Goal: Book appointment/travel/reservation

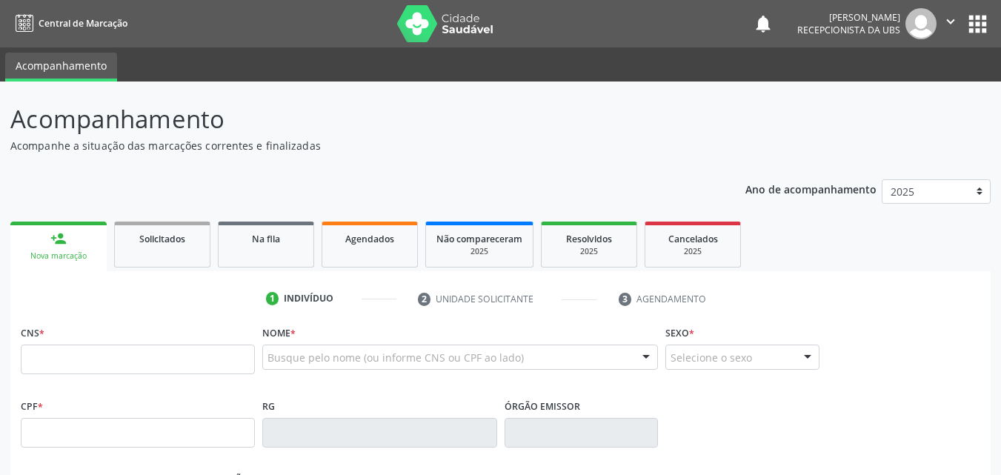
click at [141, 359] on input "text" at bounding box center [138, 360] width 234 height 30
click at [109, 359] on input "text" at bounding box center [138, 360] width 234 height 30
paste input "702 9045 4847 0274"
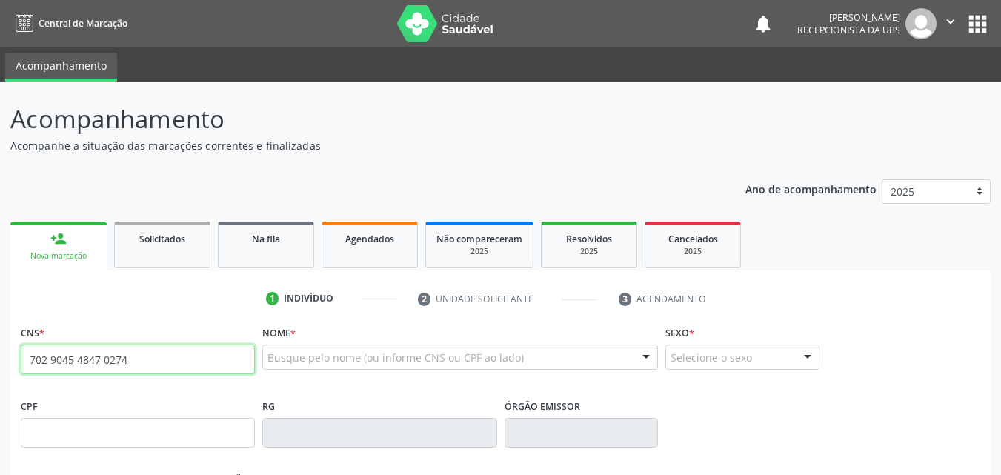
type input "702 9045 4847 0274"
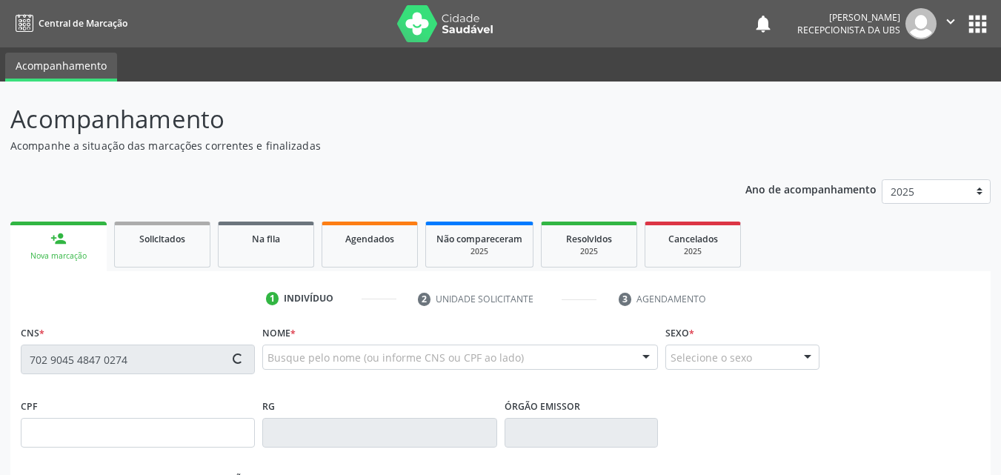
type input "128.875.334-95"
type input "[DATE]"
type input "[PERSON_NAME]"
type input "[PHONE_NUMBER]"
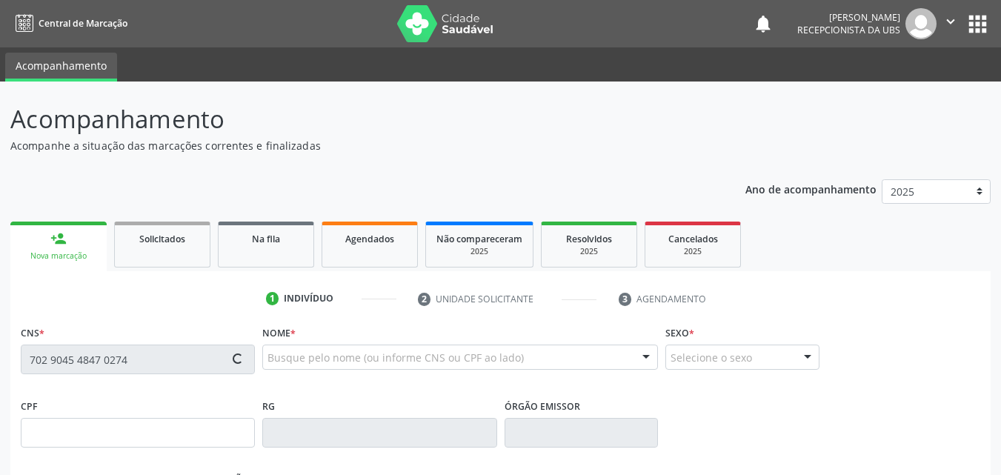
type input "054.446.644-61"
type input "454"
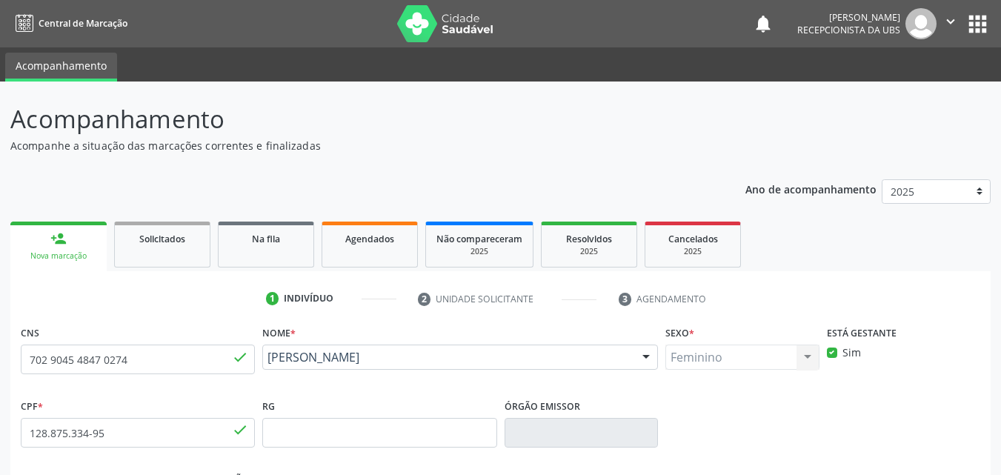
drag, startPoint x: 409, startPoint y: 380, endPoint x: 265, endPoint y: 361, distance: 145.7
click at [265, 361] on div "[PERSON_NAME] [PERSON_NAME] CNS: 702 9045 4847 0274 CPF: 128.875.334-95 Nascime…" at bounding box center [460, 363] width 396 height 36
copy span "[PERSON_NAME]"
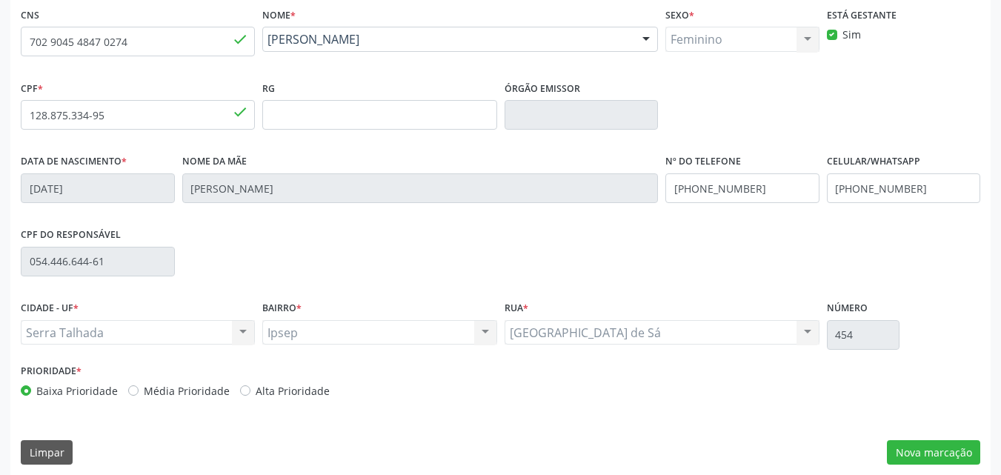
scroll to position [328, 0]
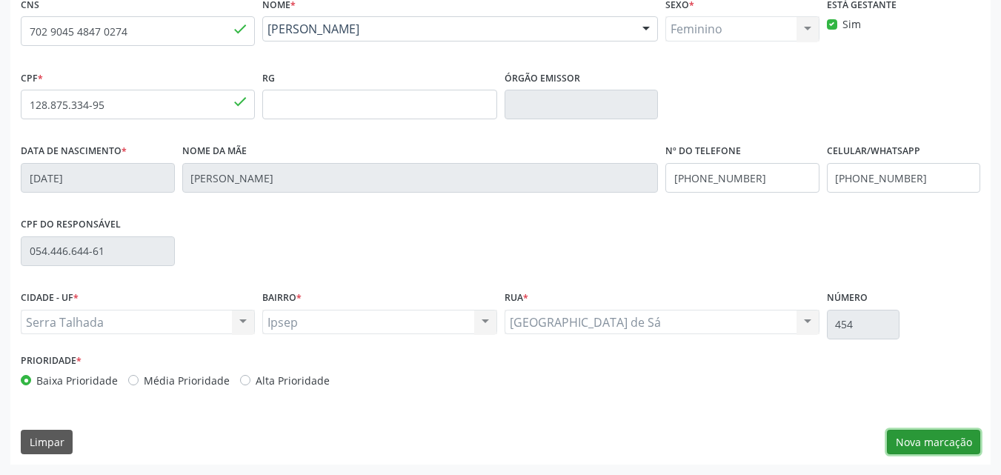
click at [925, 440] on button "Nova marcação" at bounding box center [933, 442] width 93 height 25
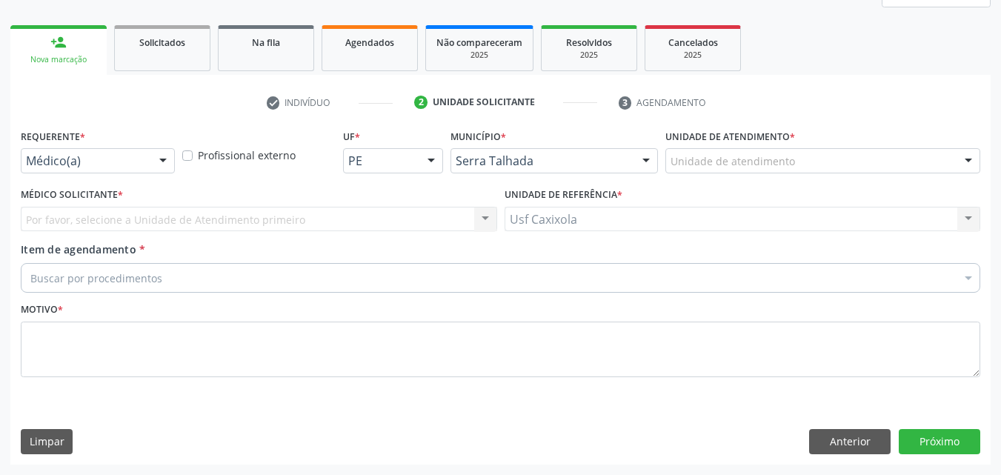
scroll to position [196, 0]
click at [162, 156] on div at bounding box center [163, 161] width 22 height 25
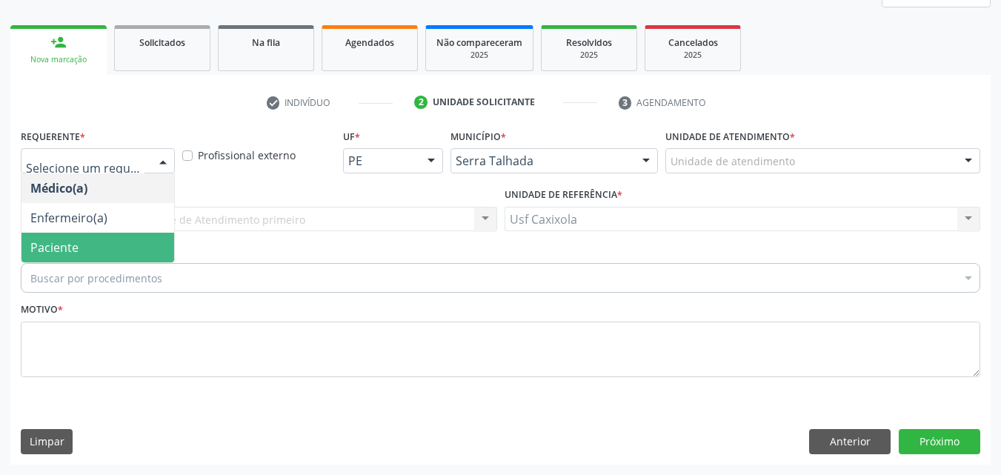
click at [143, 250] on span "Paciente" at bounding box center [97, 248] width 153 height 30
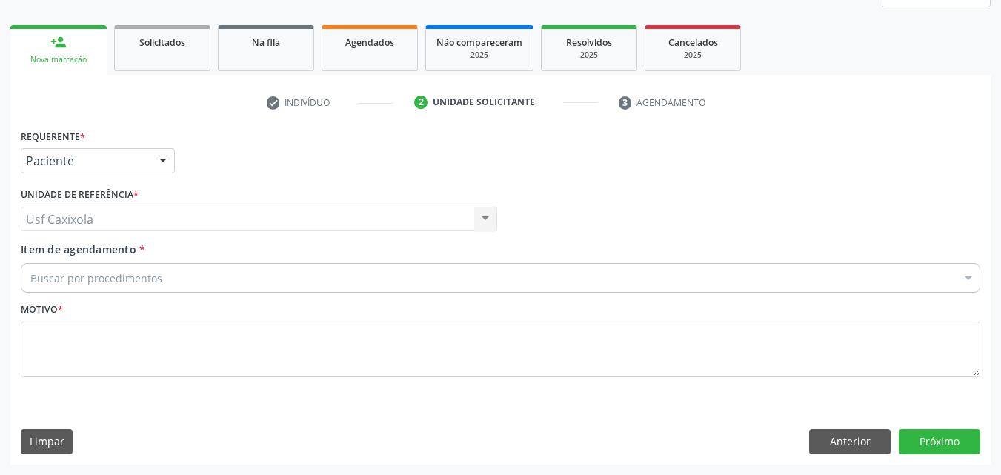
click at [308, 275] on div "Buscar por procedimentos" at bounding box center [501, 278] width 960 height 30
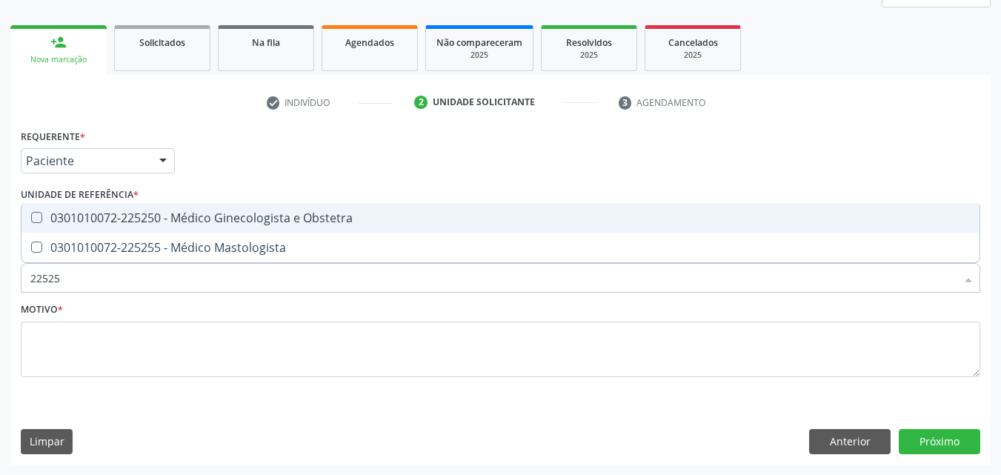
type input "225250"
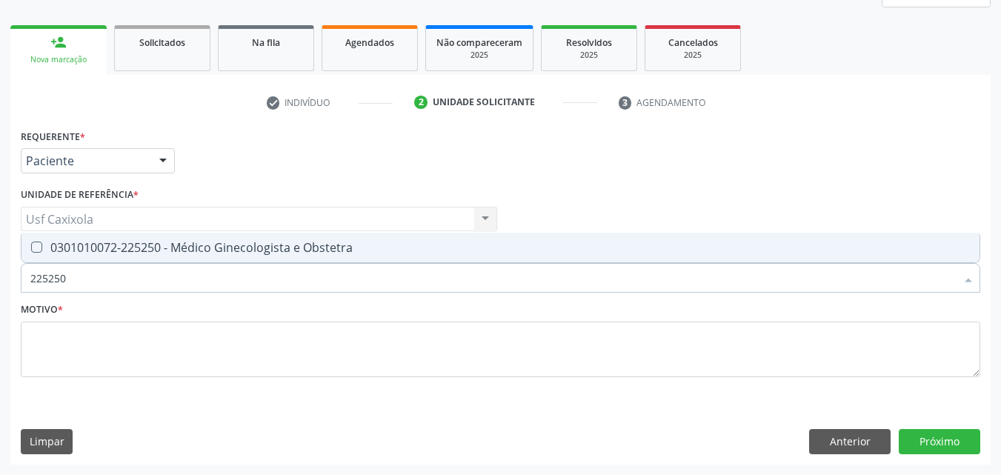
click at [295, 256] on span "0301010072-225250 - Médico Ginecologista e Obstetra" at bounding box center [500, 248] width 958 height 30
checkbox Obstetra "true"
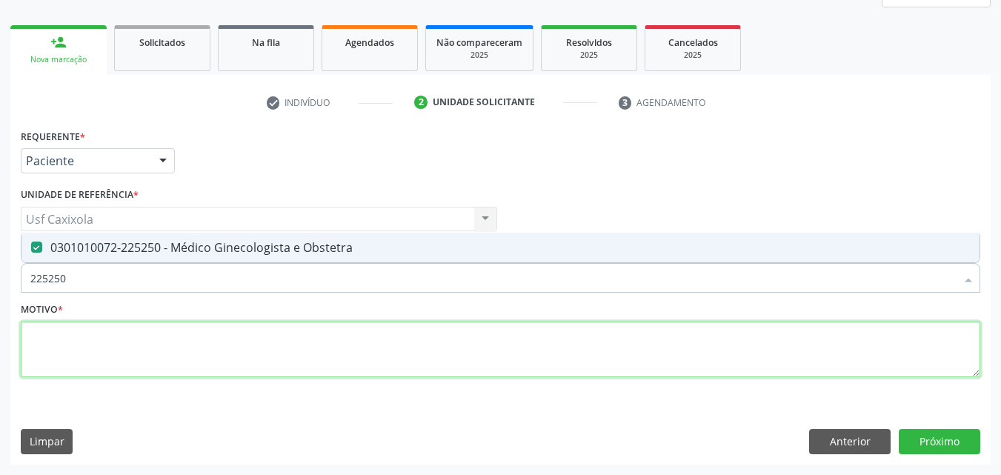
click at [296, 345] on textarea at bounding box center [501, 350] width 960 height 56
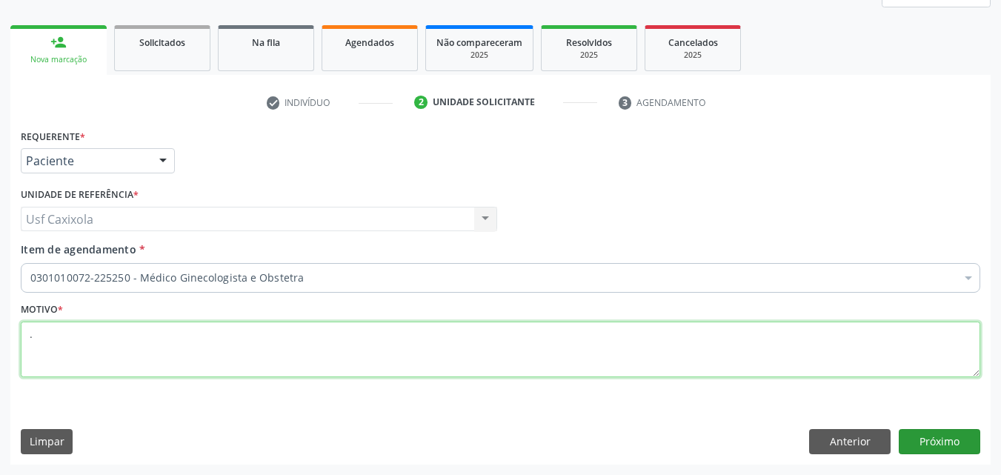
type textarea "."
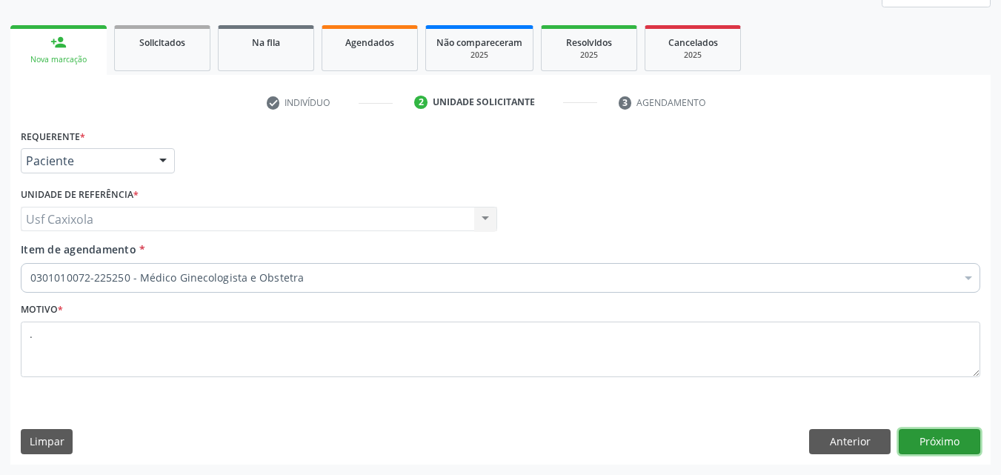
click at [921, 434] on button "Próximo" at bounding box center [940, 441] width 82 height 25
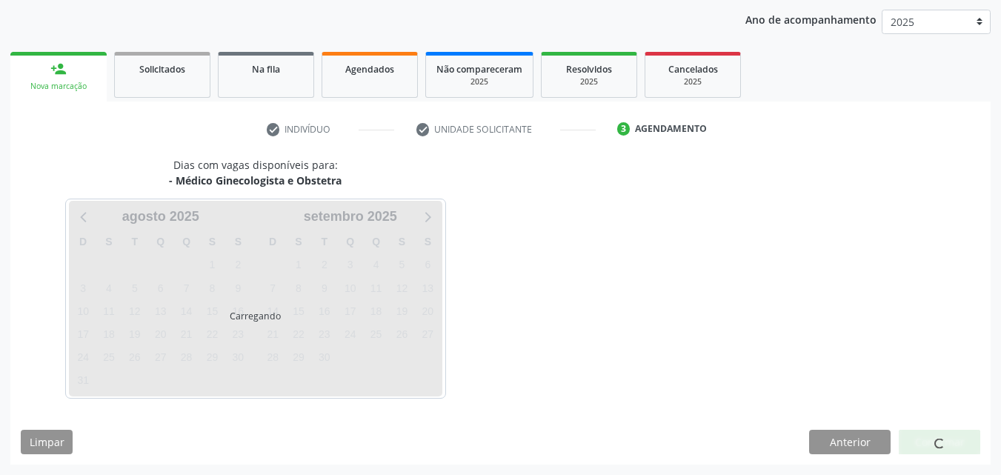
scroll to position [170, 0]
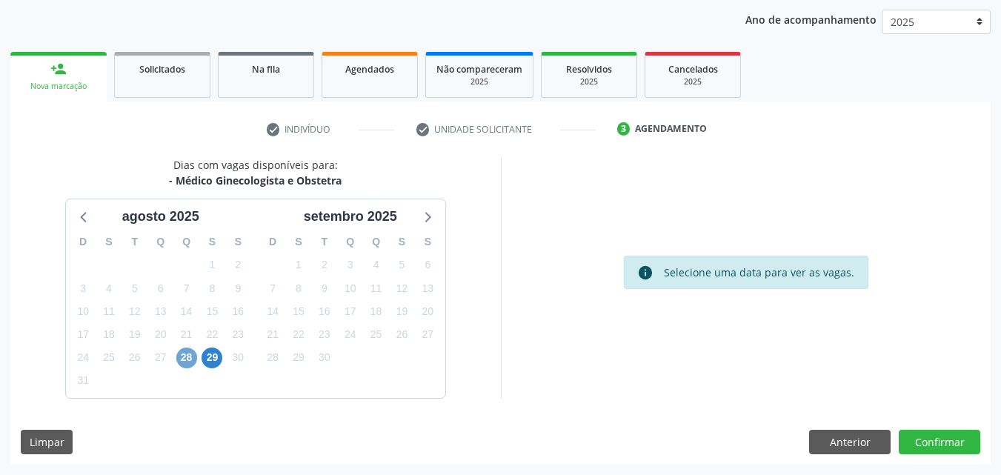
click at [189, 359] on span "28" at bounding box center [186, 358] width 21 height 21
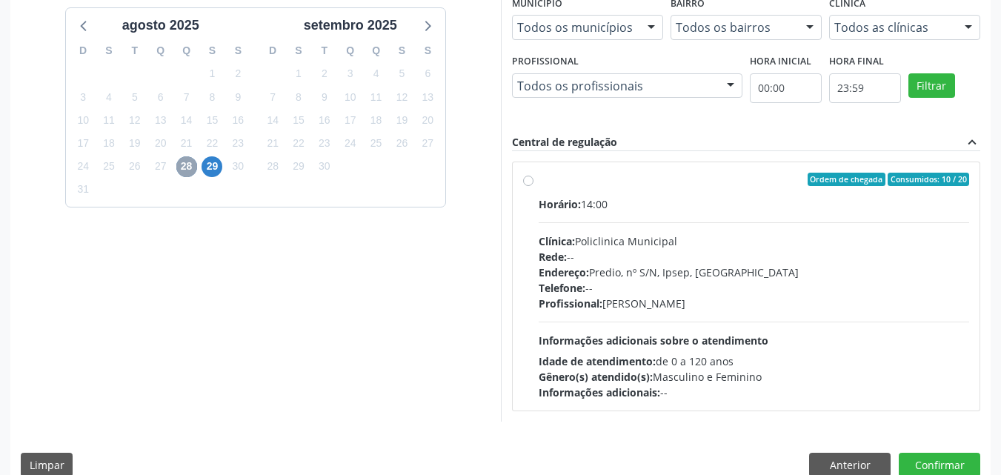
scroll to position [384, 0]
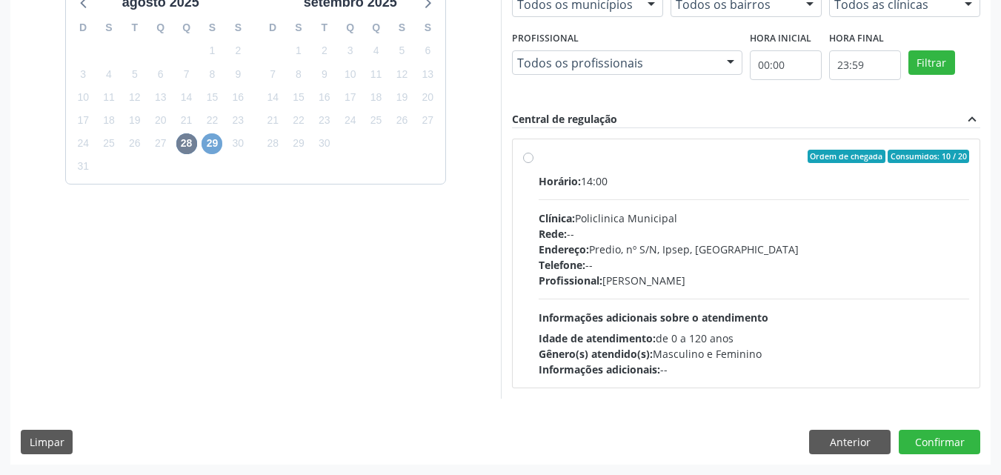
click at [214, 146] on span "29" at bounding box center [212, 143] width 21 height 21
click at [539, 159] on label "Ordem de chegada Consumidos: 5 / 25 Horário: 15:00 Clínica: Policlinica Municip…" at bounding box center [754, 264] width 431 height 228
click at [530, 159] on input "Ordem de chegada Consumidos: 5 / 25 Horário: 15:00 Clínica: Policlinica Municip…" at bounding box center [528, 156] width 10 height 13
radio input "true"
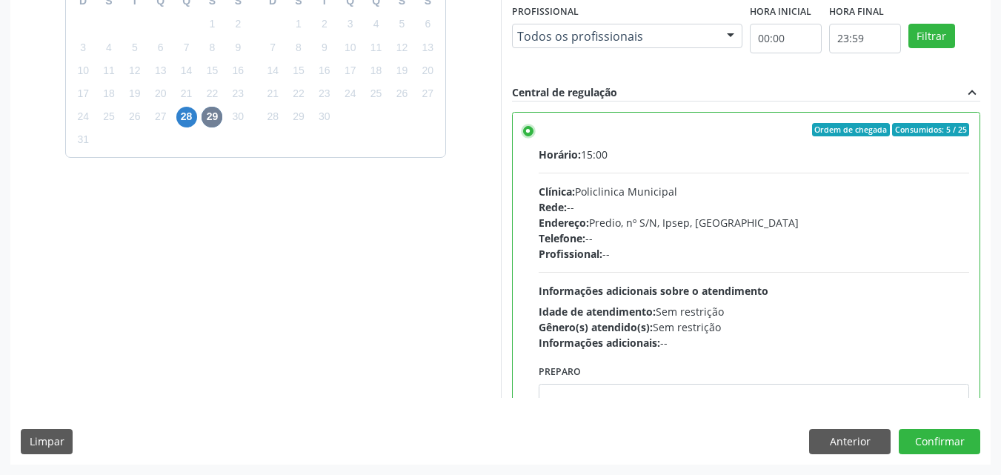
scroll to position [73, 0]
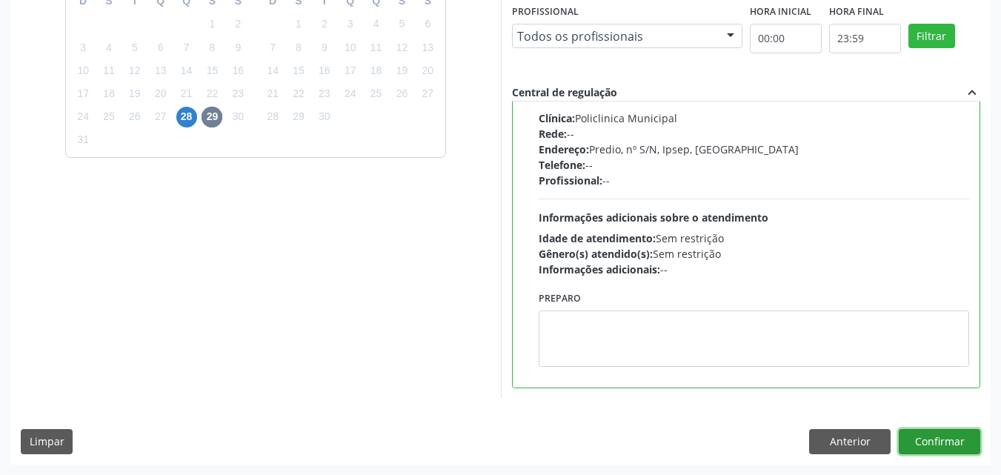
click at [930, 443] on button "Confirmar" at bounding box center [940, 441] width 82 height 25
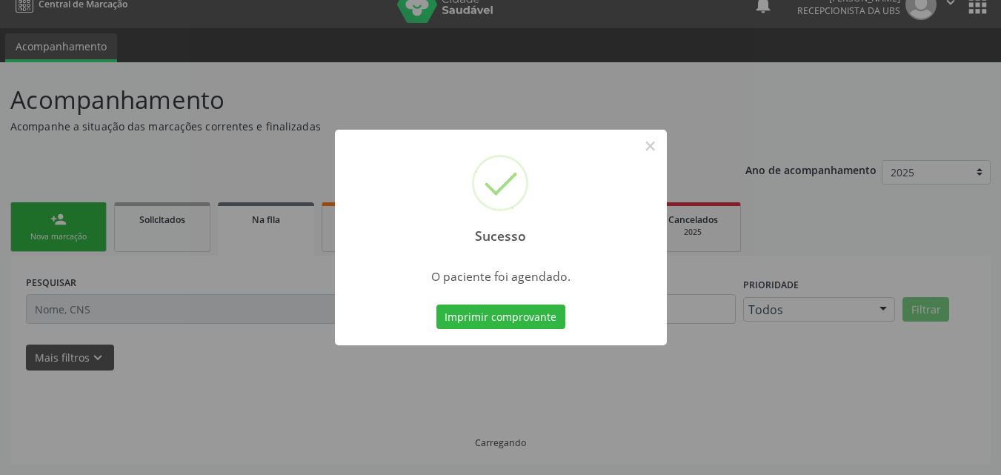
scroll to position [0, 0]
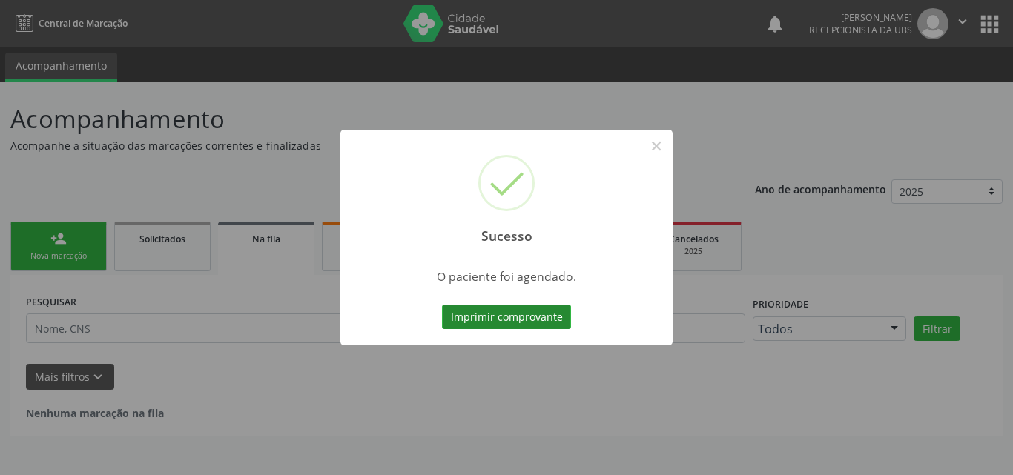
click at [486, 317] on button "Imprimir comprovante" at bounding box center [506, 317] width 129 height 25
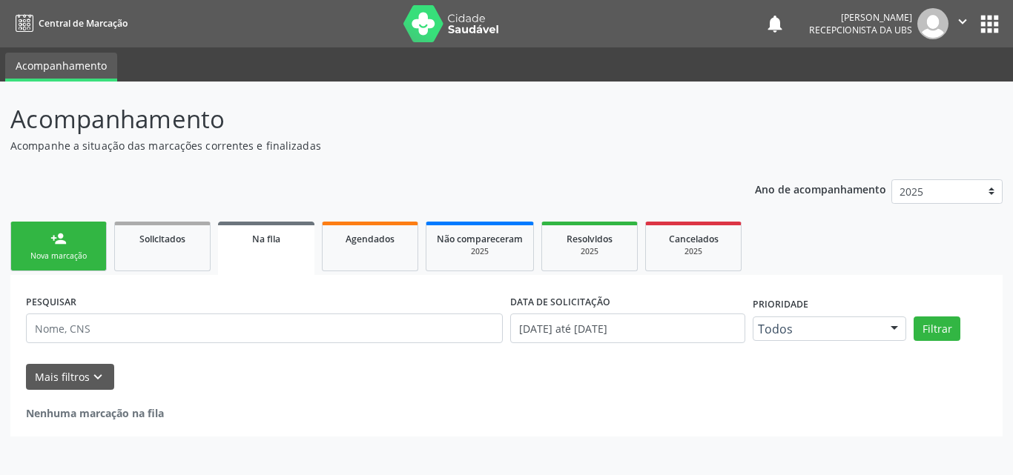
click at [78, 254] on div "Nova marcação" at bounding box center [58, 256] width 74 height 11
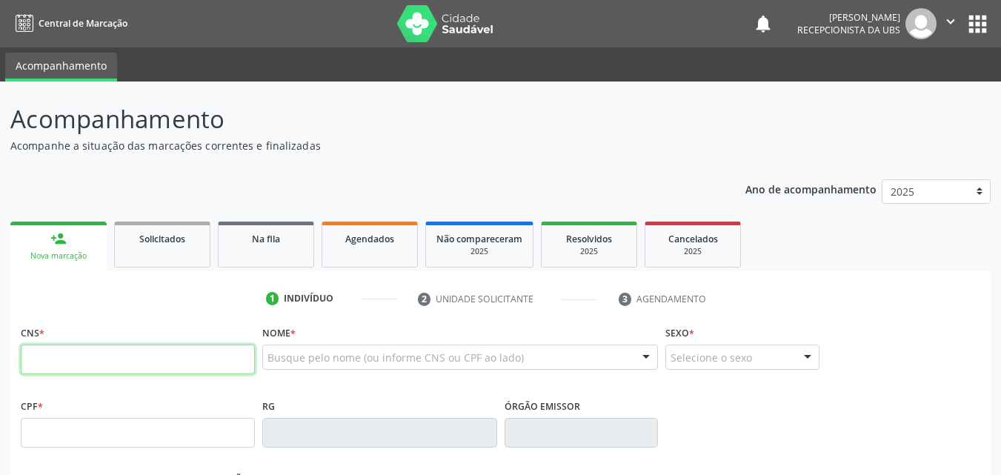
click at [107, 364] on input "text" at bounding box center [138, 360] width 234 height 30
type input "700 0046 2477 8507"
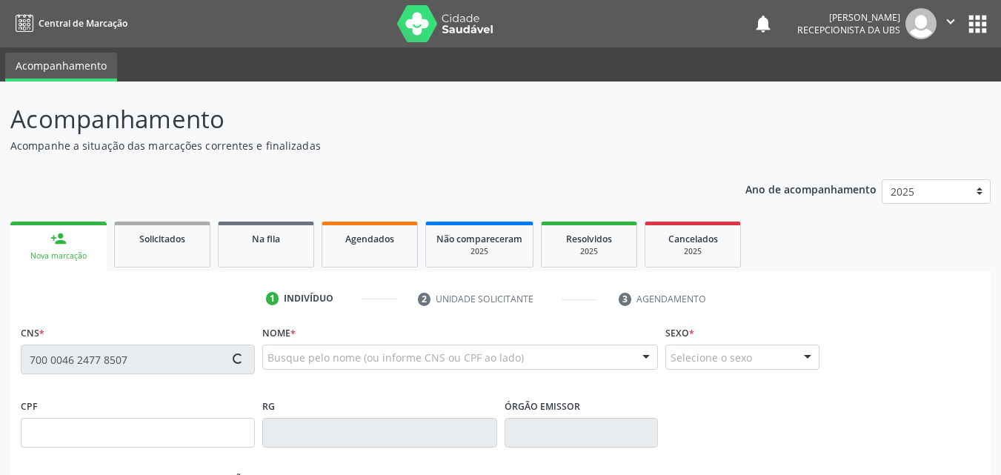
type input "155.928.004-28"
type input "[DATE]"
type input "[PERSON_NAME]"
type input "[PHONE_NUMBER]"
type input "1444"
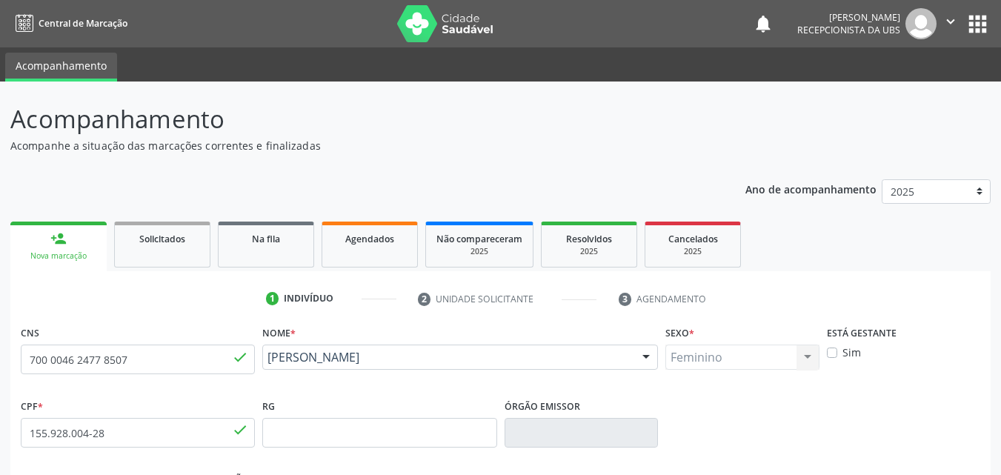
drag, startPoint x: 479, startPoint y: 374, endPoint x: 266, endPoint y: 363, distance: 213.0
click at [266, 363] on div "[PERSON_NAME] [PERSON_NAME] CNS: 700 0046 2477 8507 CPF: 155.928.004-28 Nascime…" at bounding box center [460, 363] width 396 height 36
copy span "[PERSON_NAME]"
click at [843, 354] on label "Sim" at bounding box center [852, 353] width 19 height 16
click at [835, 354] on input "Sim" at bounding box center [832, 351] width 10 height 13
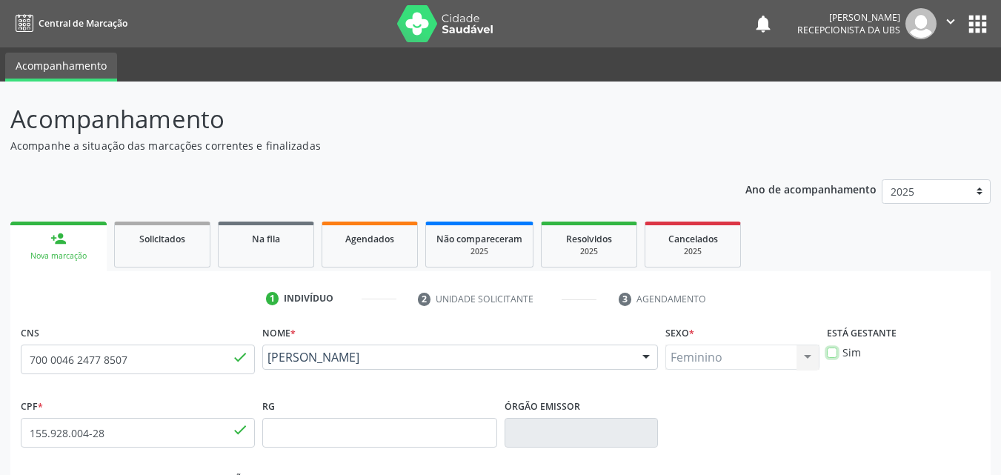
checkbox input "true"
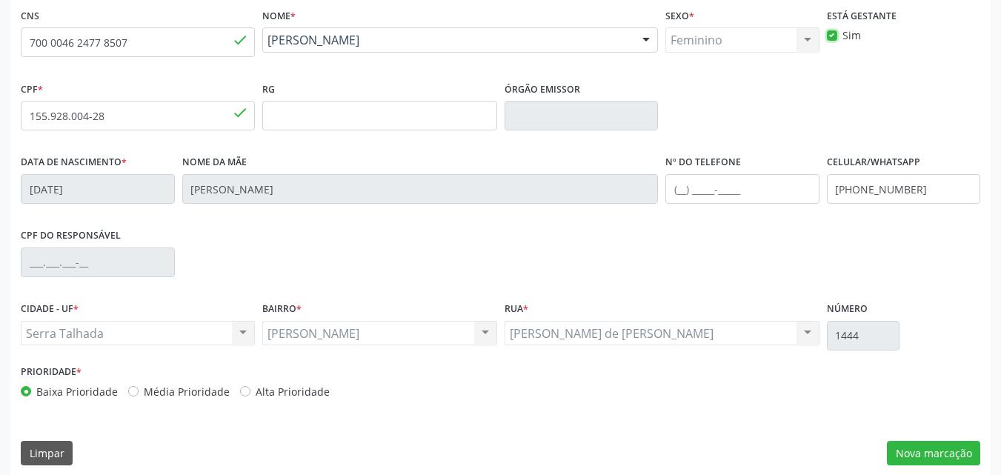
scroll to position [328, 0]
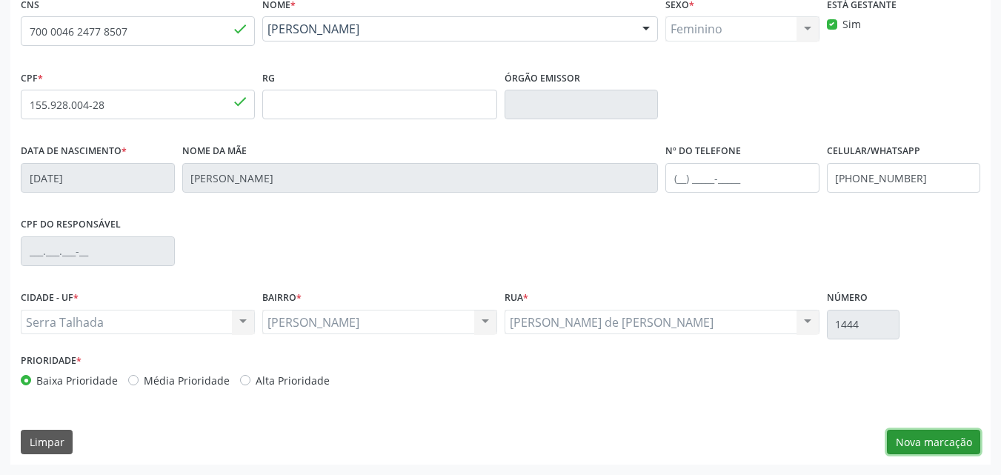
click at [935, 441] on button "Nova marcação" at bounding box center [933, 442] width 93 height 25
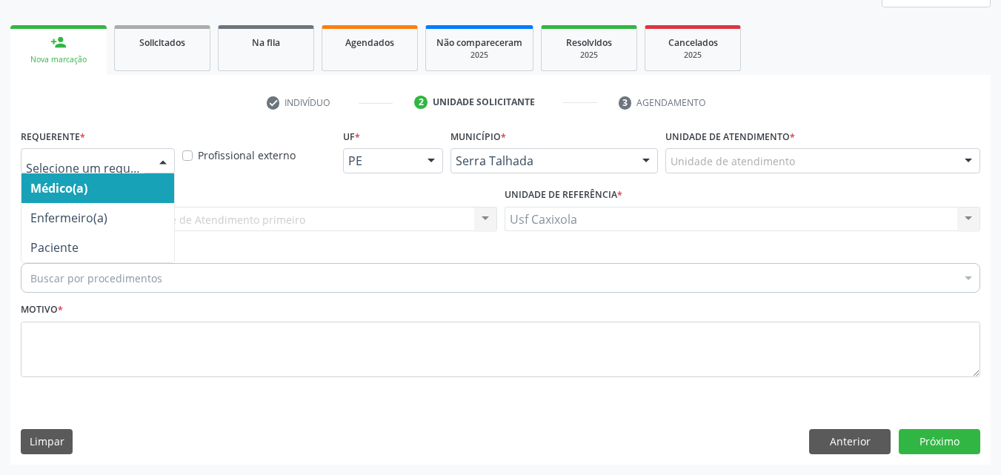
click at [162, 165] on div at bounding box center [163, 161] width 22 height 25
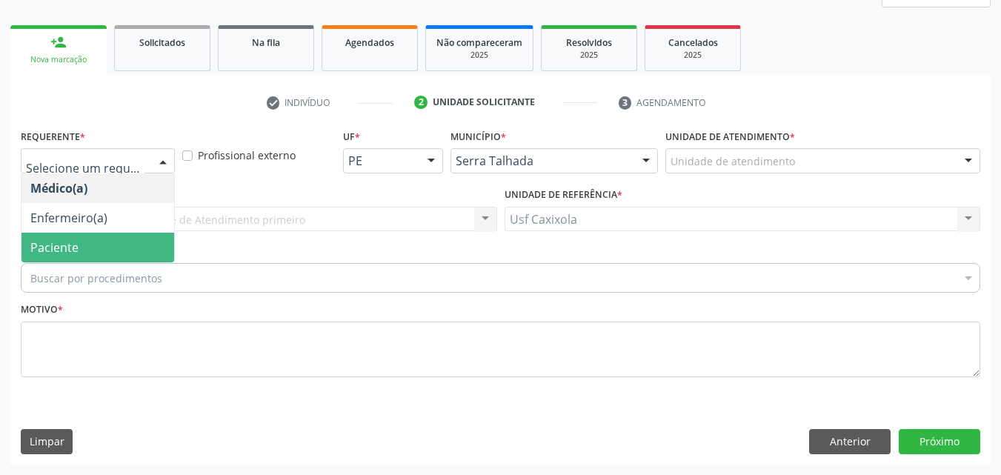
click at [151, 239] on span "Paciente" at bounding box center [97, 248] width 153 height 30
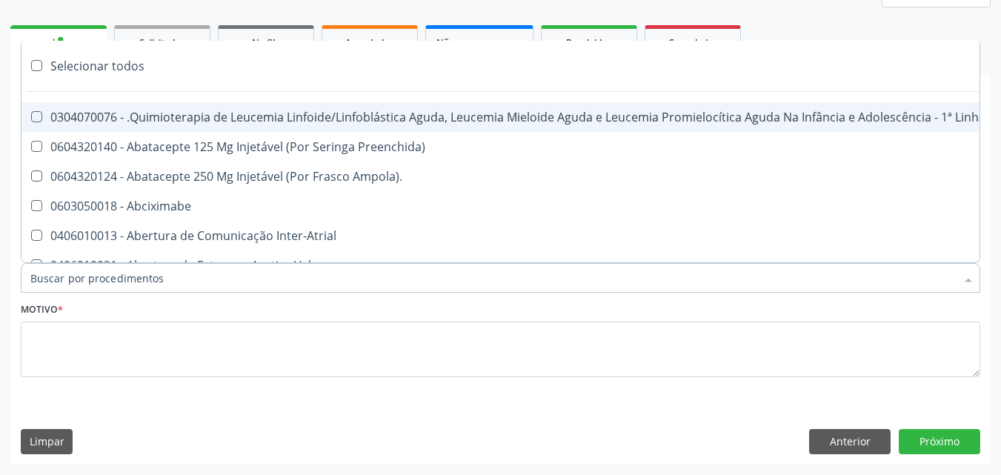
click at [188, 283] on div at bounding box center [501, 278] width 960 height 30
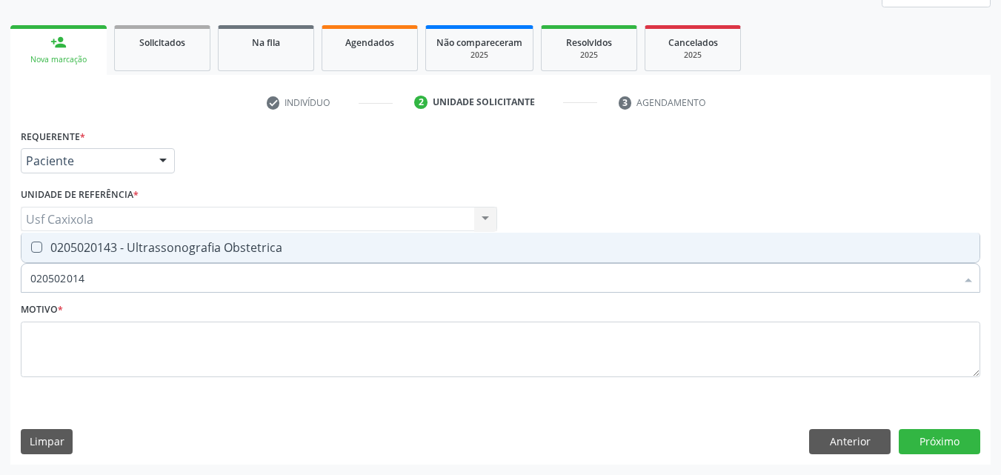
type input "0205020143"
click at [186, 251] on div "0205020143 - Ultrassonografia Obstetrica" at bounding box center [500, 248] width 941 height 12
checkbox Obstetrica "true"
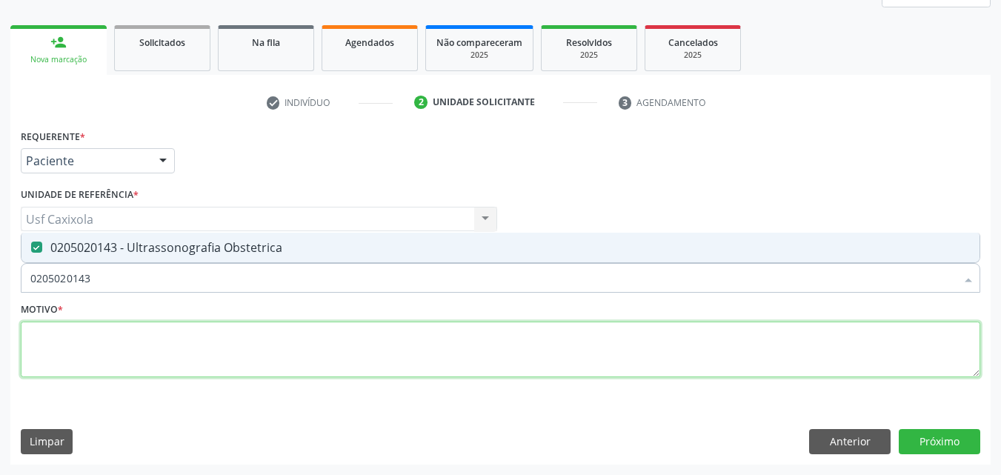
click at [190, 352] on textarea at bounding box center [501, 350] width 960 height 56
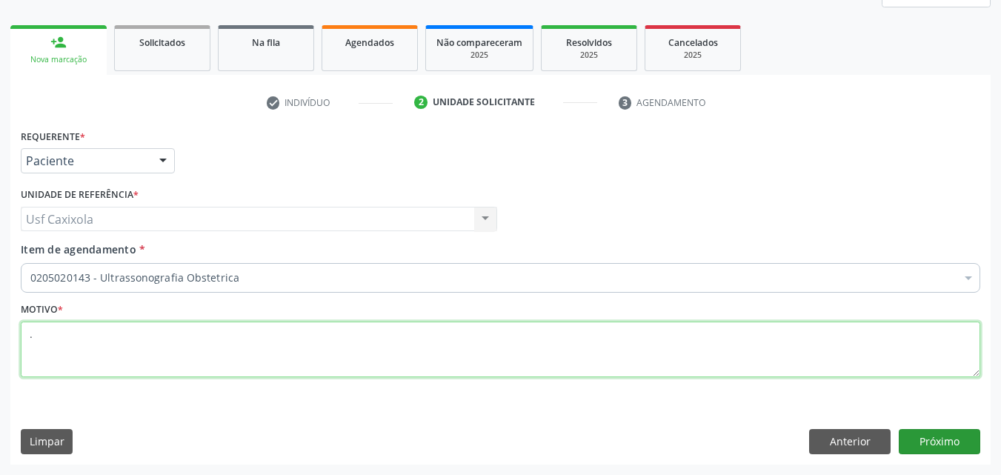
type textarea "."
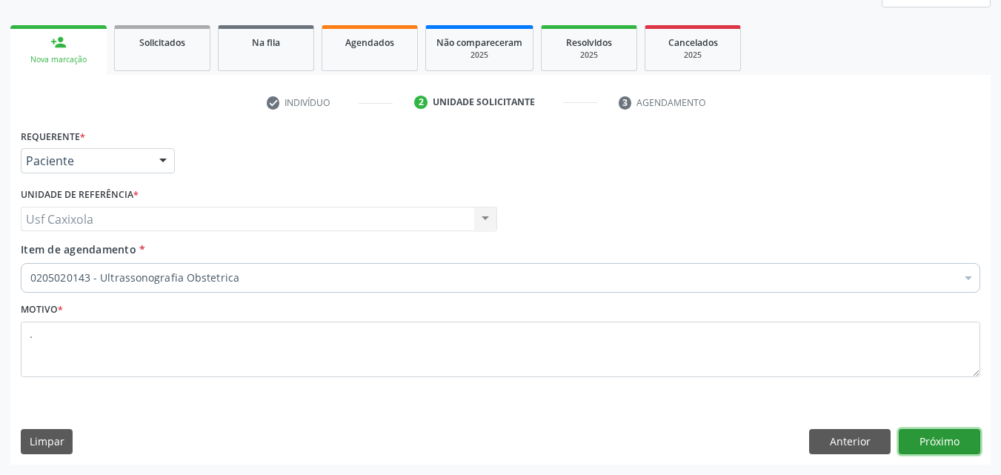
click at [935, 440] on button "Próximo" at bounding box center [940, 441] width 82 height 25
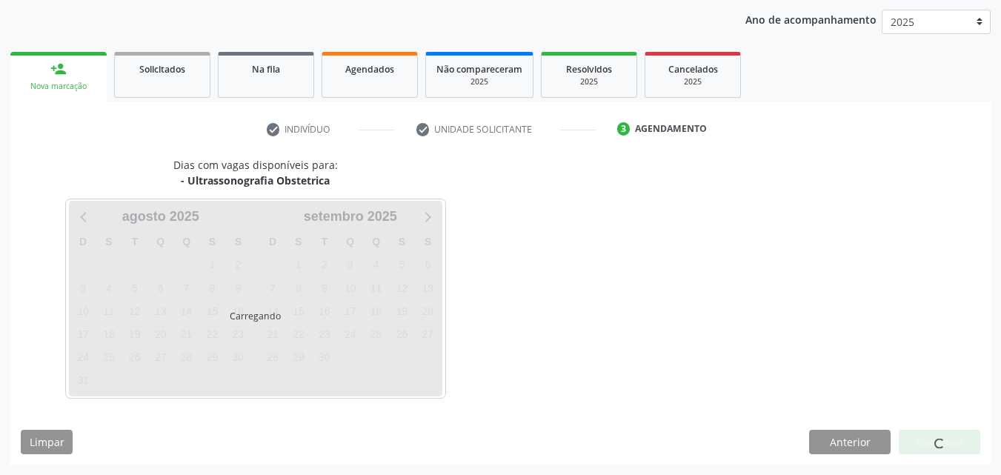
scroll to position [170, 0]
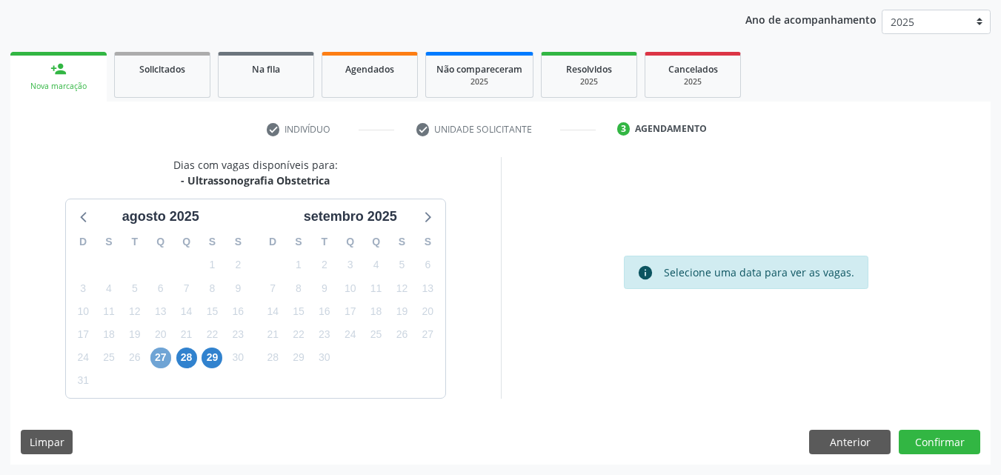
click at [161, 358] on span "27" at bounding box center [160, 358] width 21 height 21
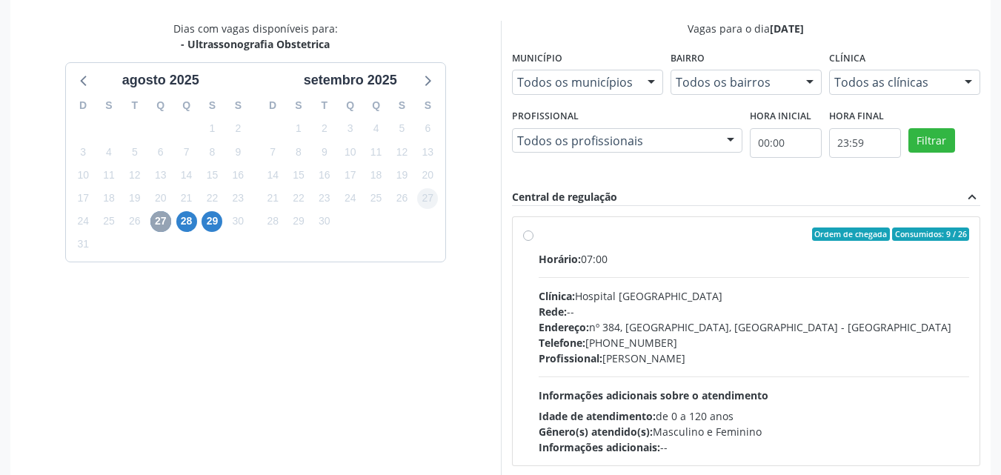
scroll to position [318, 0]
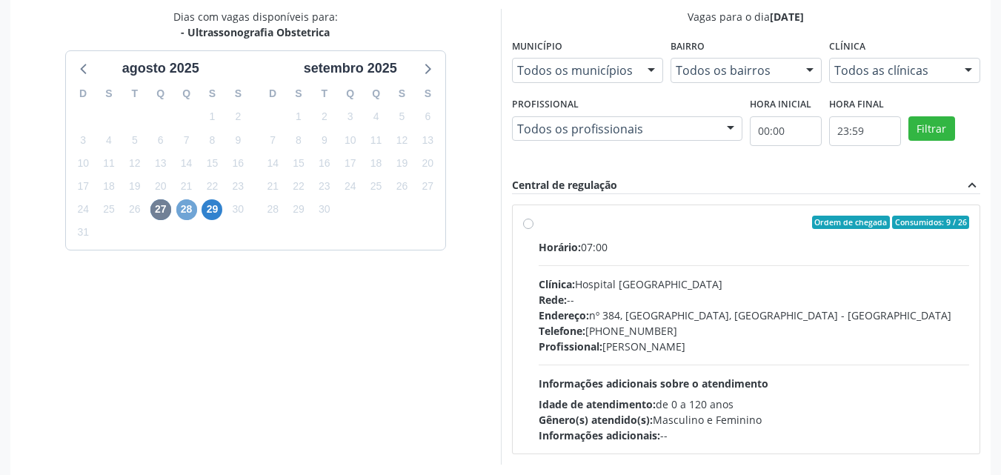
click at [185, 211] on span "28" at bounding box center [186, 209] width 21 height 21
click at [214, 215] on span "29" at bounding box center [212, 209] width 21 height 21
click at [188, 212] on span "28" at bounding box center [186, 209] width 21 height 21
click at [165, 208] on span "27" at bounding box center [160, 209] width 21 height 21
click at [185, 213] on span "28" at bounding box center [186, 209] width 21 height 21
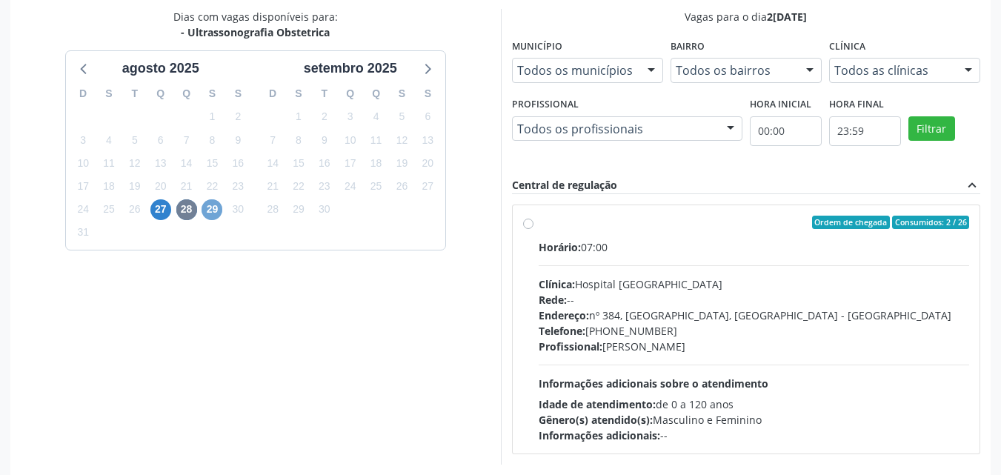
click at [211, 215] on span "29" at bounding box center [212, 209] width 21 height 21
click at [164, 203] on span "27" at bounding box center [160, 209] width 21 height 21
click at [46, 62] on div "Dias com vagas disponíveis para: - Ultrassonografia Obstetrica [DATE] D S T Q Q…" at bounding box center [255, 236] width 491 height 455
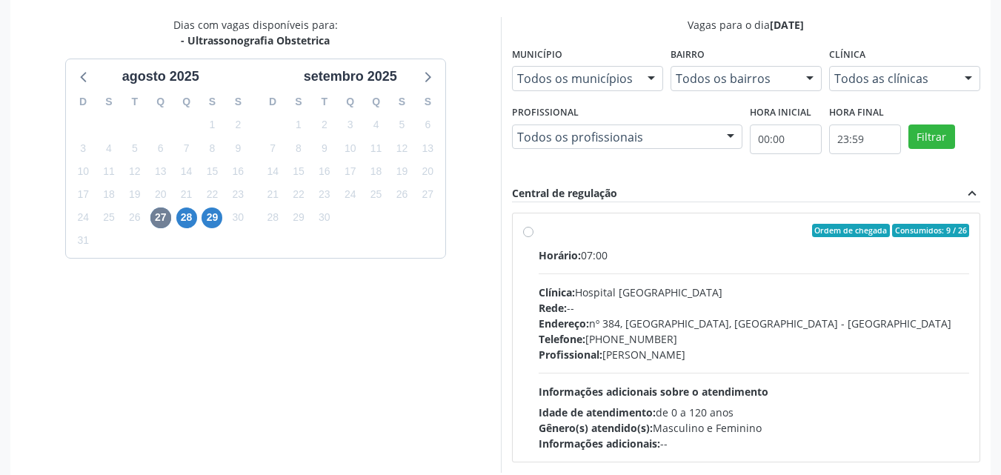
scroll to position [384, 0]
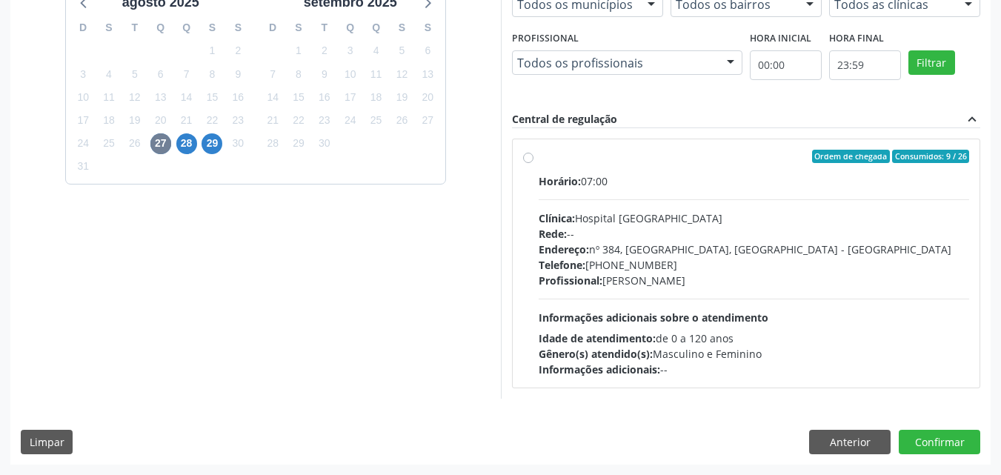
click at [272, 189] on div "Dias com vagas disponíveis para: - Ultrassonografia Obstetrica [DATE] D S T Q Q…" at bounding box center [255, 170] width 491 height 455
